Goal: Navigation & Orientation: Find specific page/section

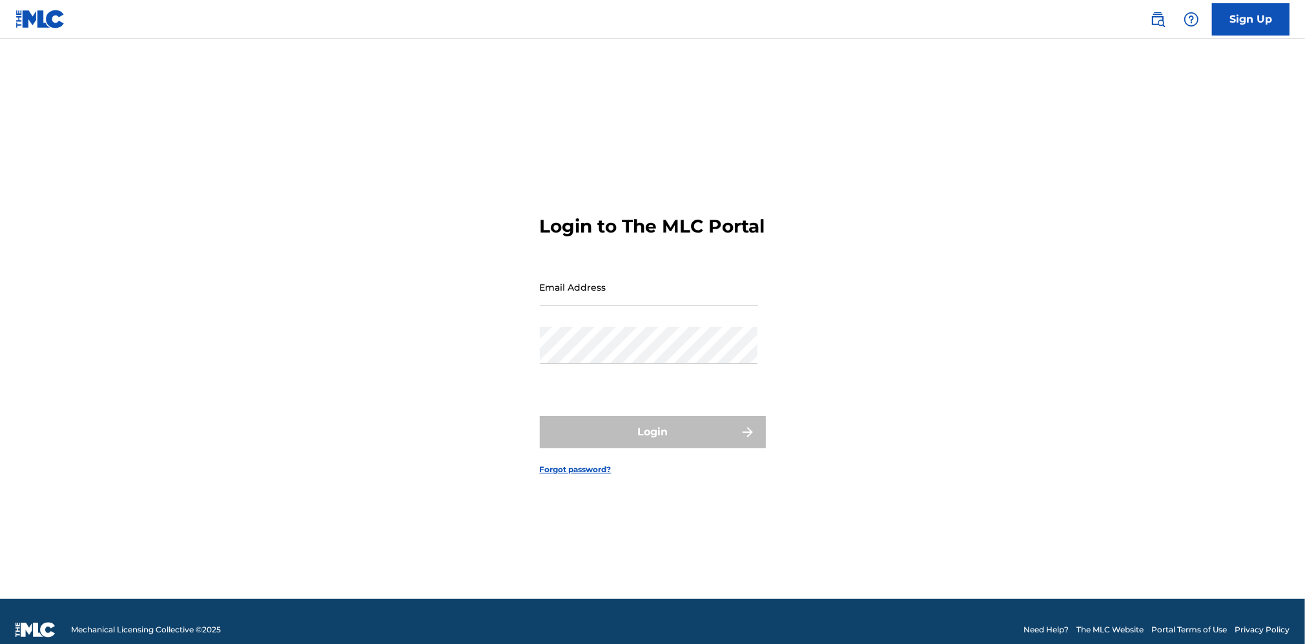
type input "[EMAIL_ADDRESS][DOMAIN_NAME]"
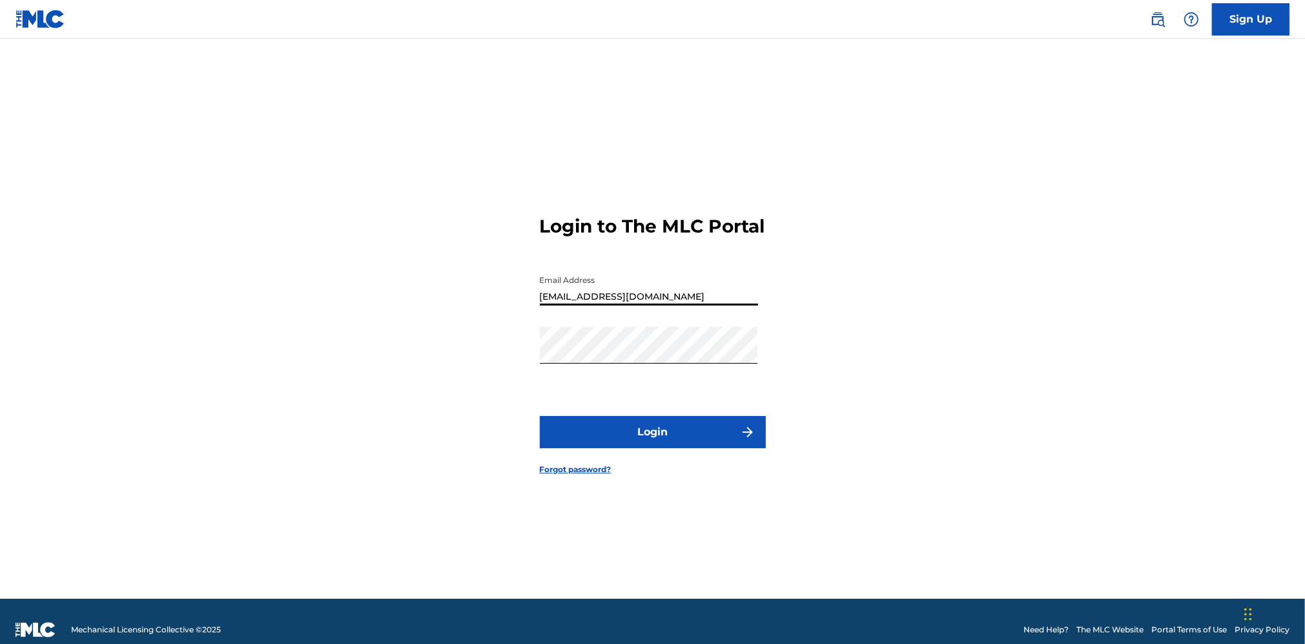
click at [650, 305] on input "[EMAIL_ADDRESS][DOMAIN_NAME]" at bounding box center [649, 287] width 218 height 37
click at [604, 446] on button "Login" at bounding box center [653, 432] width 226 height 32
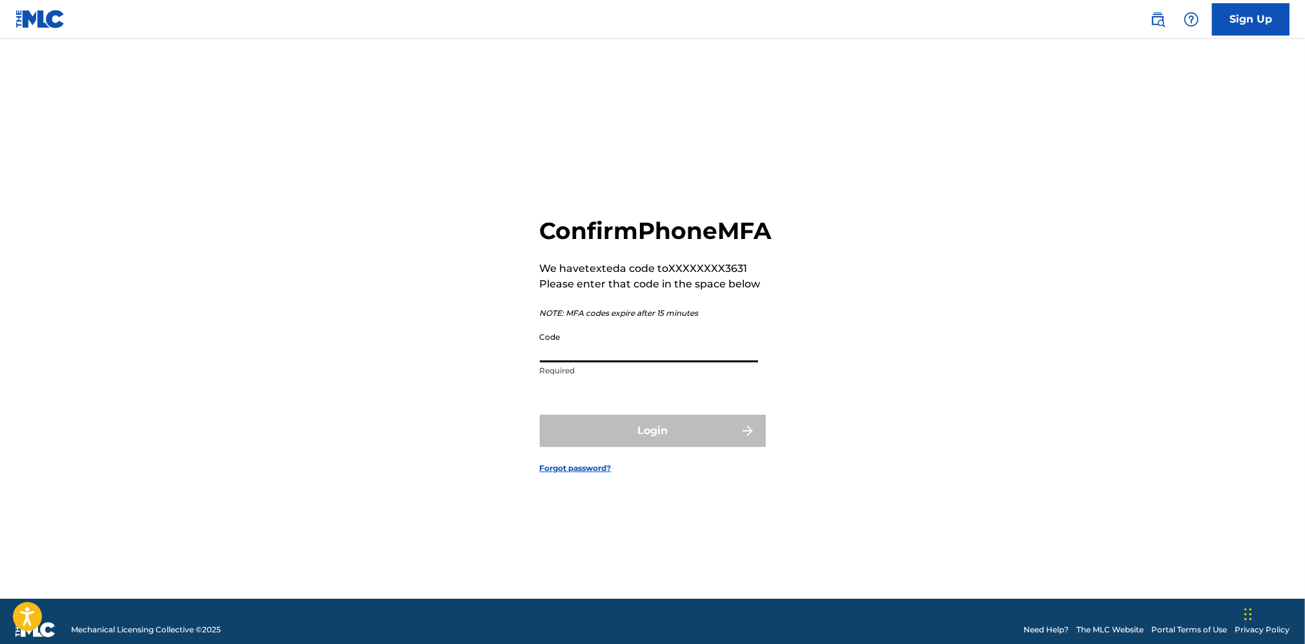
click at [586, 356] on input "Code" at bounding box center [649, 343] width 218 height 37
type input "564916"
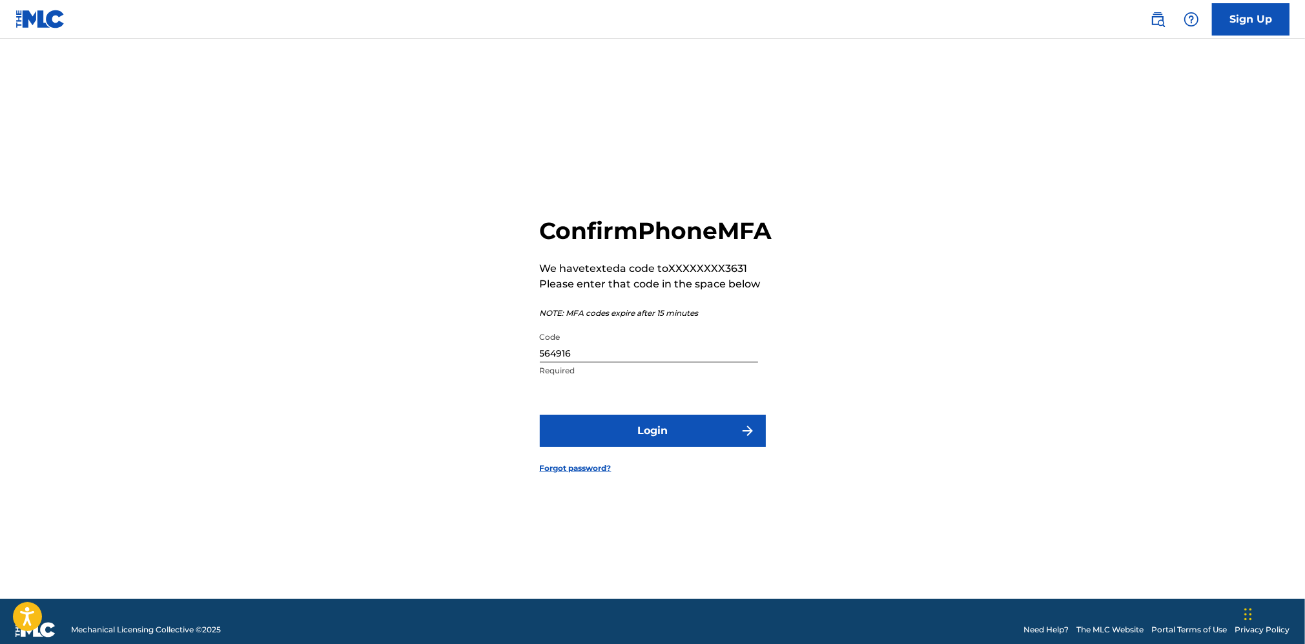
click at [684, 446] on button "Login" at bounding box center [653, 430] width 226 height 32
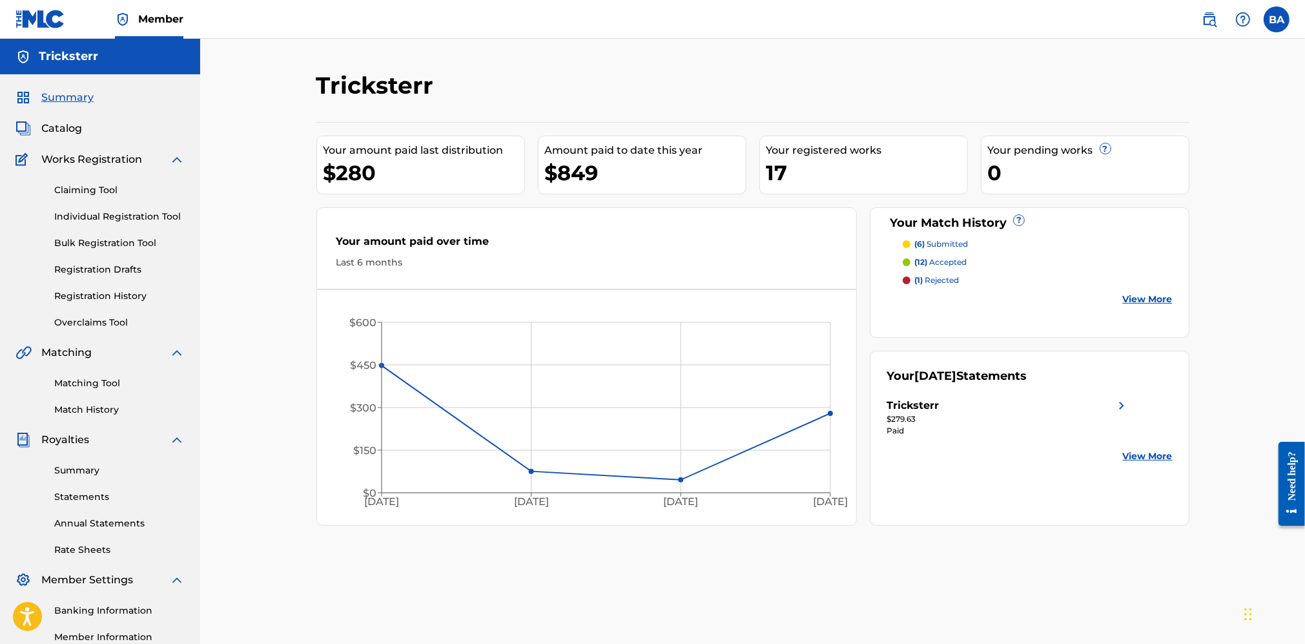
click at [1133, 302] on link "View More" at bounding box center [1148, 299] width 50 height 14
